Goal: Task Accomplishment & Management: Manage account settings

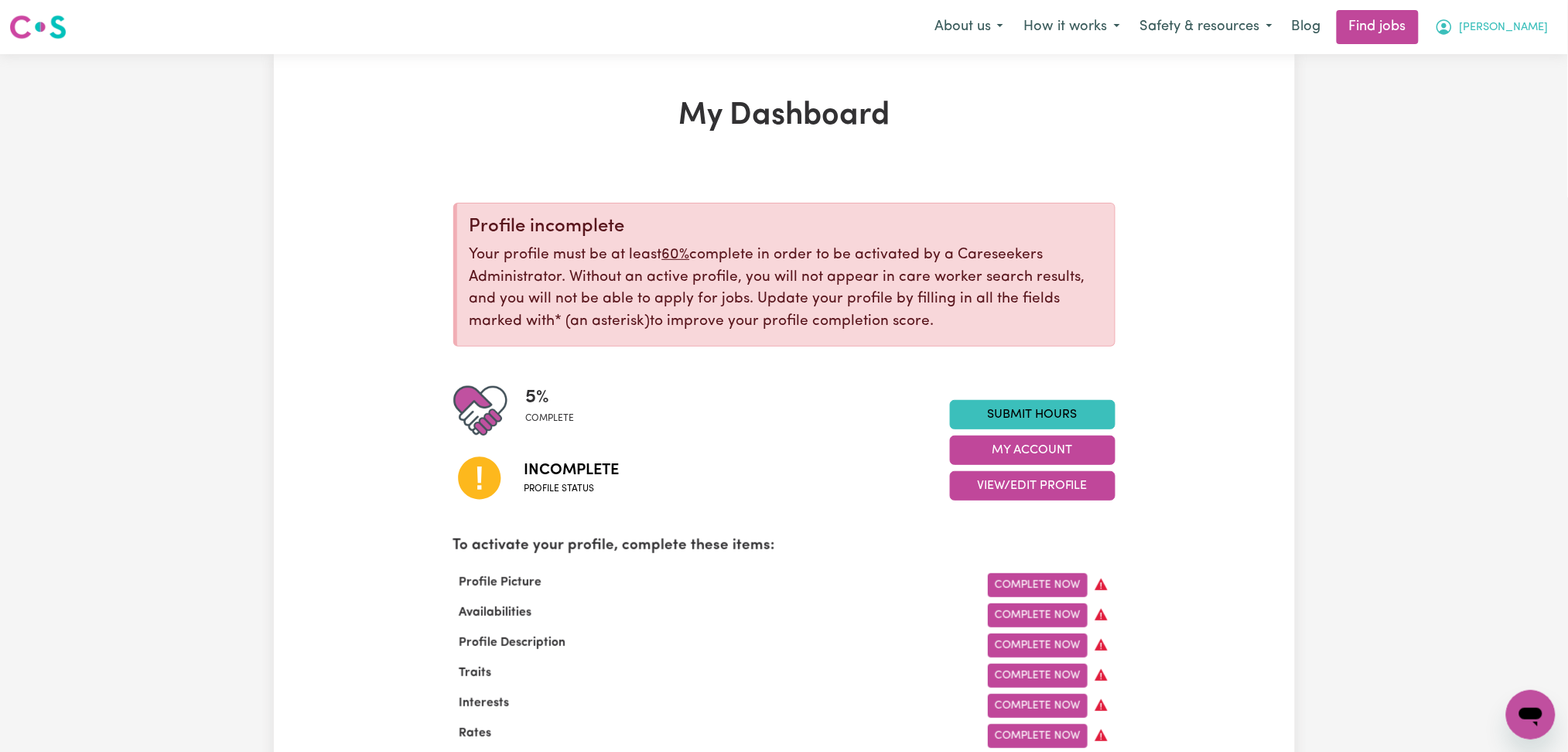
drag, startPoint x: 1505, startPoint y: 24, endPoint x: 1500, endPoint y: 41, distance: 17.7
click at [1453, 24] on icon "My Account" at bounding box center [1444, 26] width 18 height 18
click at [1474, 133] on div "My Account My Dashboard Logout" at bounding box center [1497, 90] width 123 height 89
click at [1477, 116] on link "Logout" at bounding box center [1496, 118] width 122 height 29
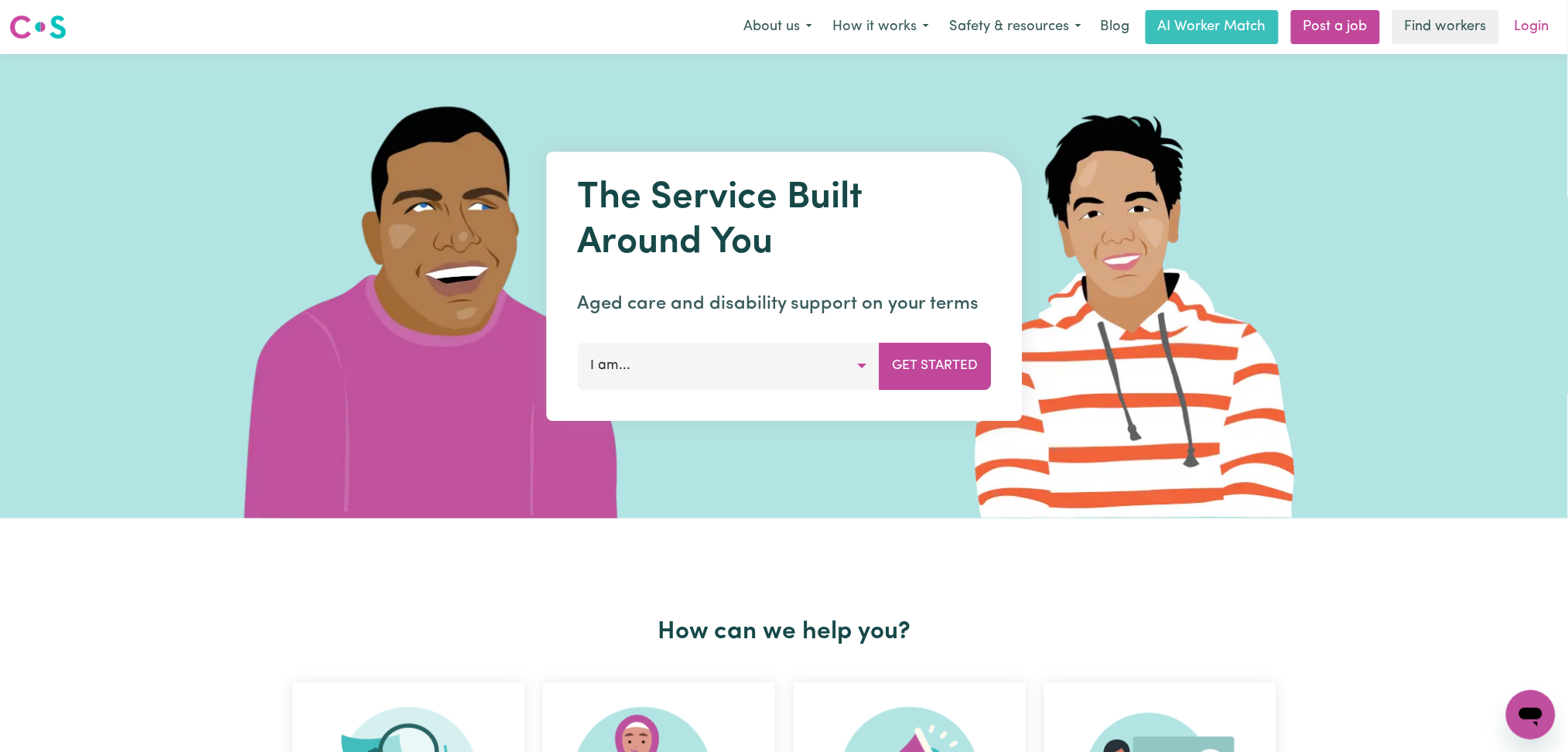
click at [1532, 33] on link "Login" at bounding box center [1531, 26] width 53 height 34
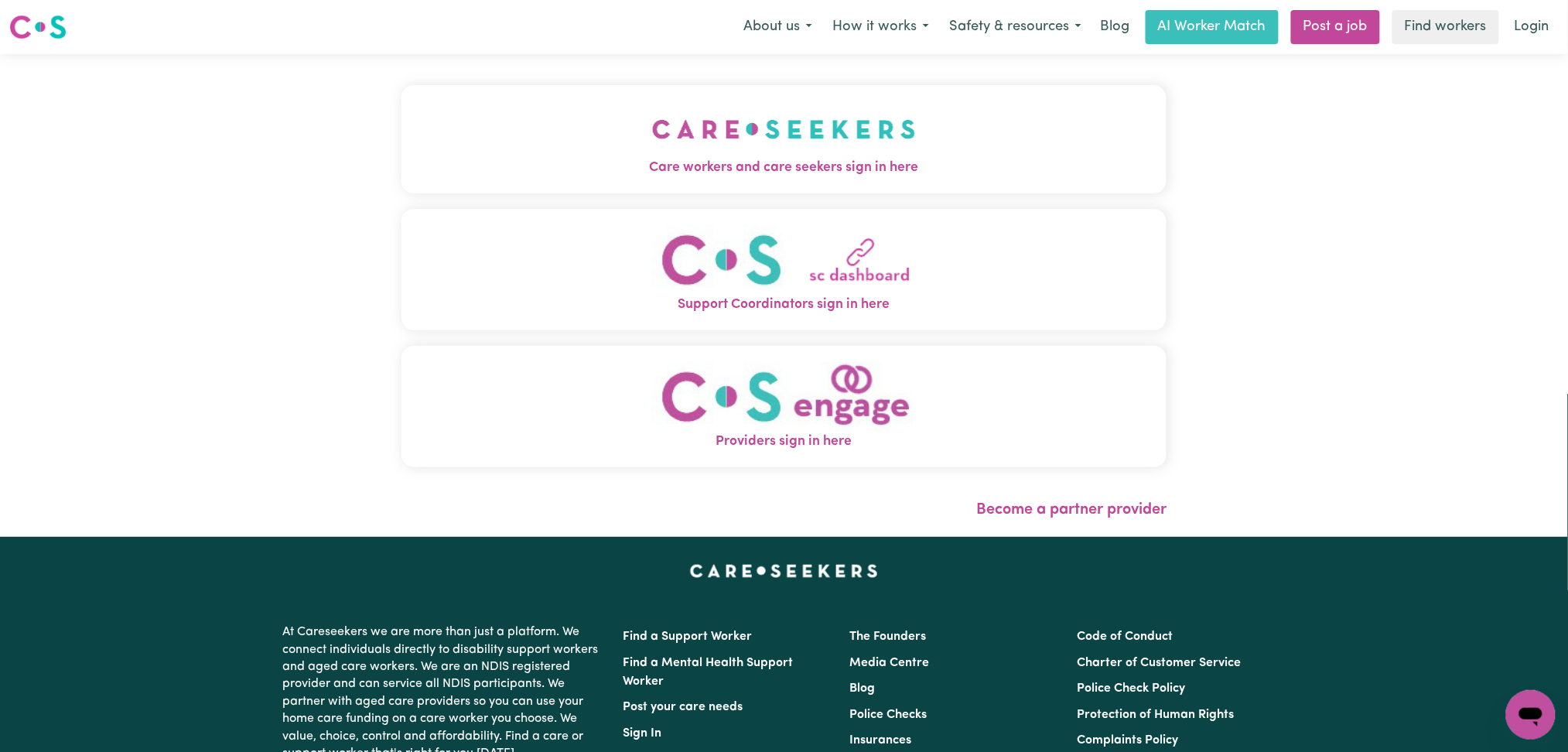
click at [760, 127] on button "Care workers and care seekers sign in here" at bounding box center [784, 139] width 766 height 108
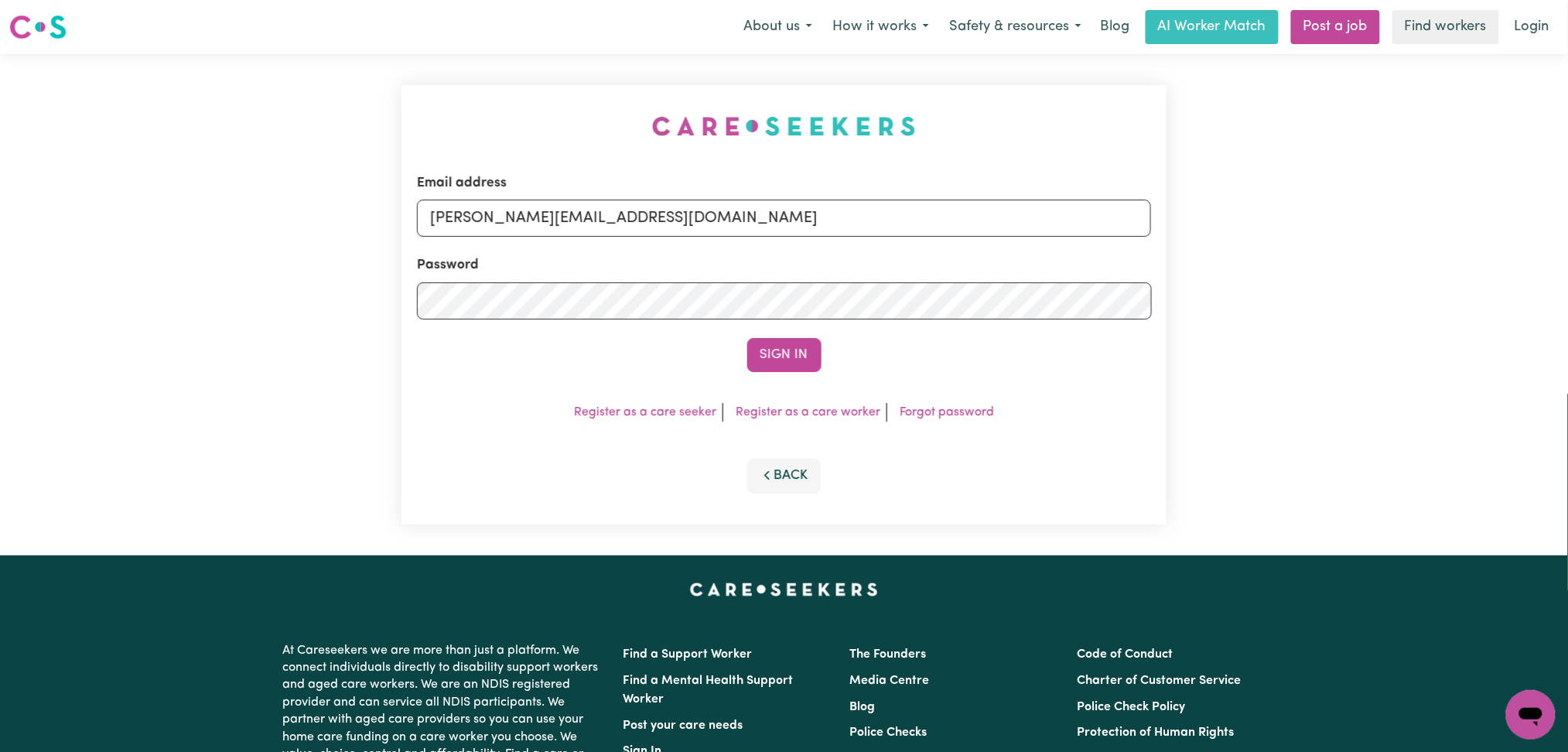
click at [535, 195] on div "Email address [PERSON_NAME][EMAIL_ADDRESS][DOMAIN_NAME]" at bounding box center [784, 205] width 735 height 64
click at [529, 232] on input "[PERSON_NAME][EMAIL_ADDRESS][DOMAIN_NAME]" at bounding box center [784, 218] width 735 height 37
drag, startPoint x: 508, startPoint y: 217, endPoint x: 921, endPoint y: 217, distance: 413.0
click at [921, 217] on input "Superuser~[EMAIL_ADDRESS][DOMAIN_NAME]" at bounding box center [784, 218] width 735 height 37
type input "Superuser~[PERSON_NAME][EMAIL_ADDRESS][DOMAIN_NAME]"
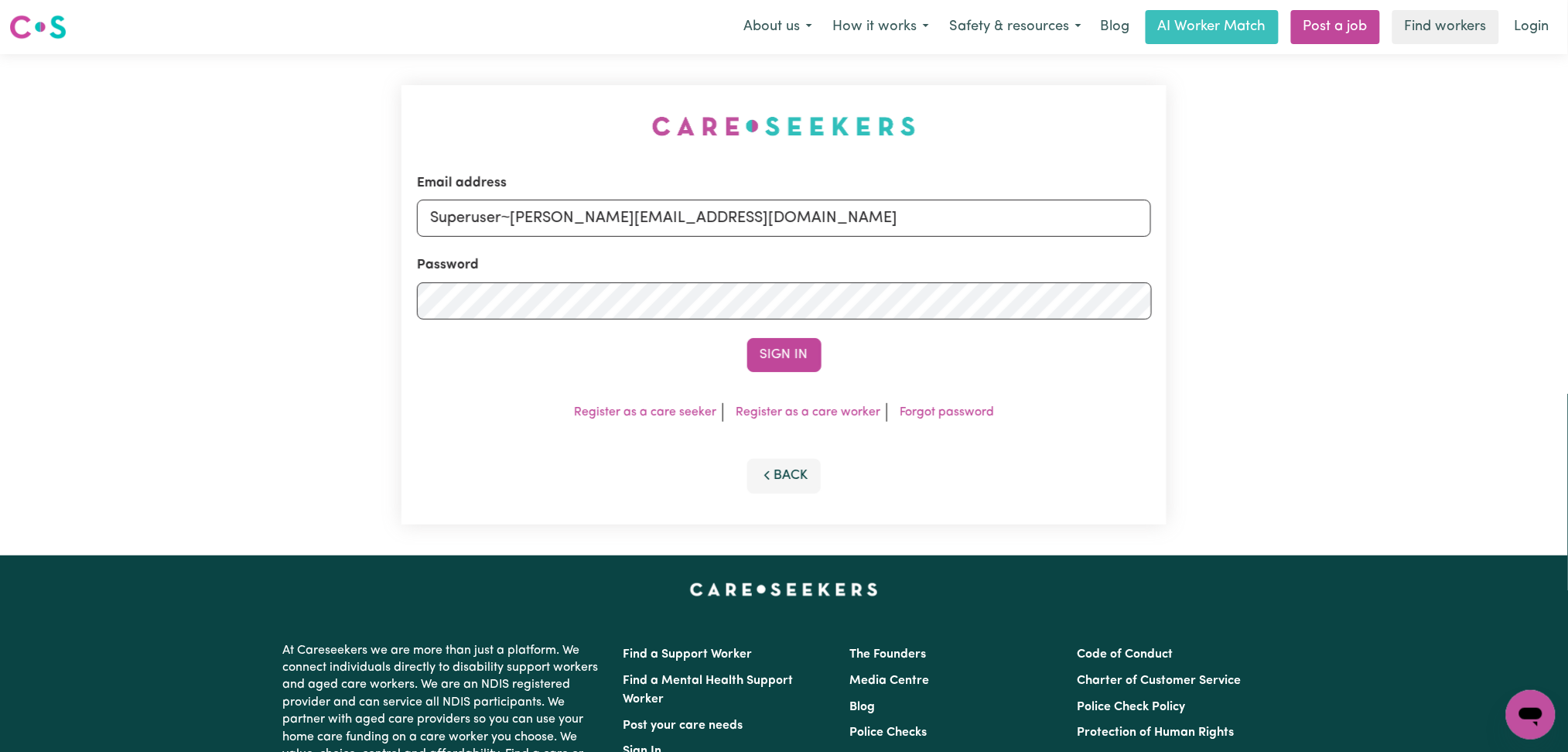
click at [798, 351] on button "Sign In" at bounding box center [784, 354] width 74 height 34
